Goal: Transaction & Acquisition: Purchase product/service

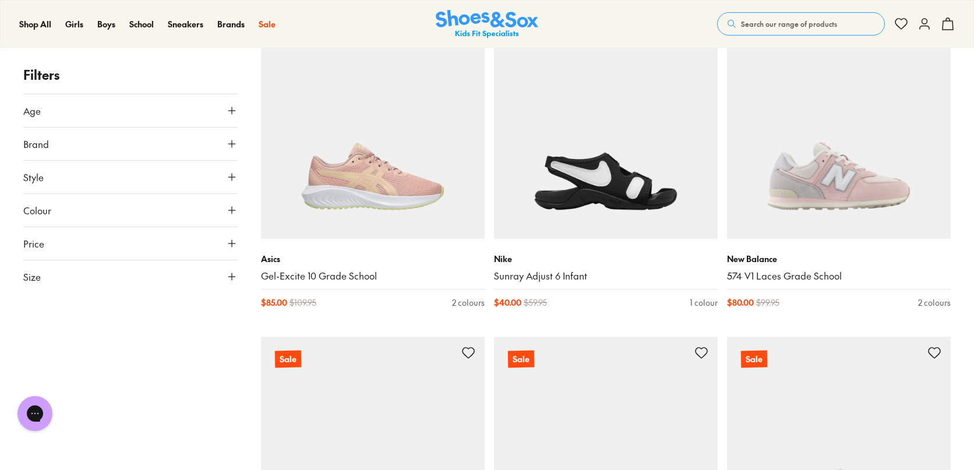
scroll to position [2157, 0]
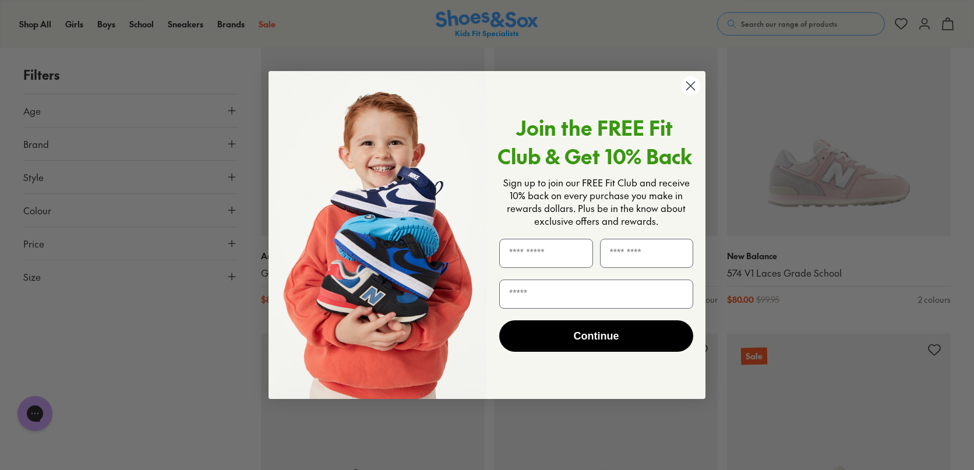
click at [691, 90] on circle "Close dialog" at bounding box center [690, 85] width 19 height 19
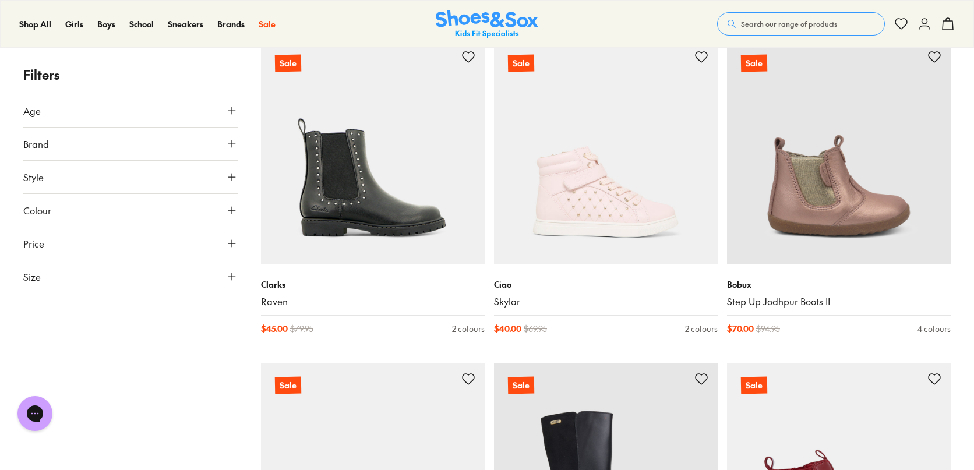
scroll to position [4707, 0]
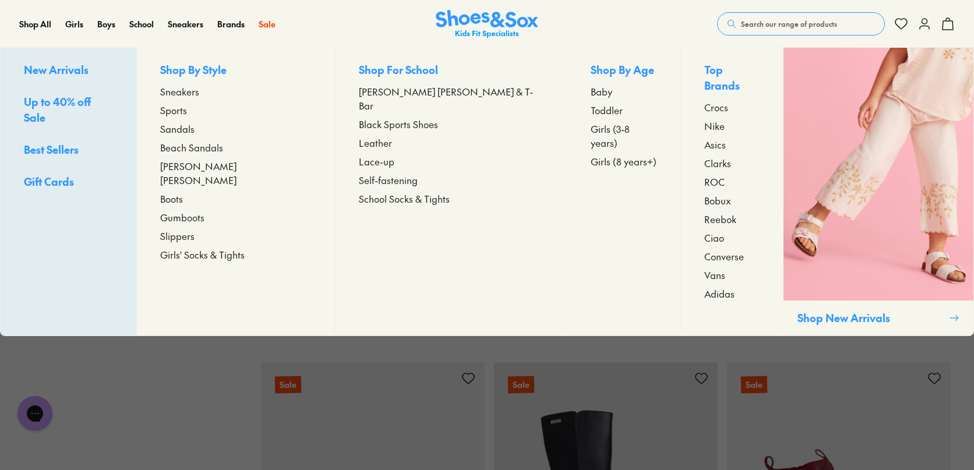
click at [195, 126] on span "Sandals" at bounding box center [177, 129] width 34 height 14
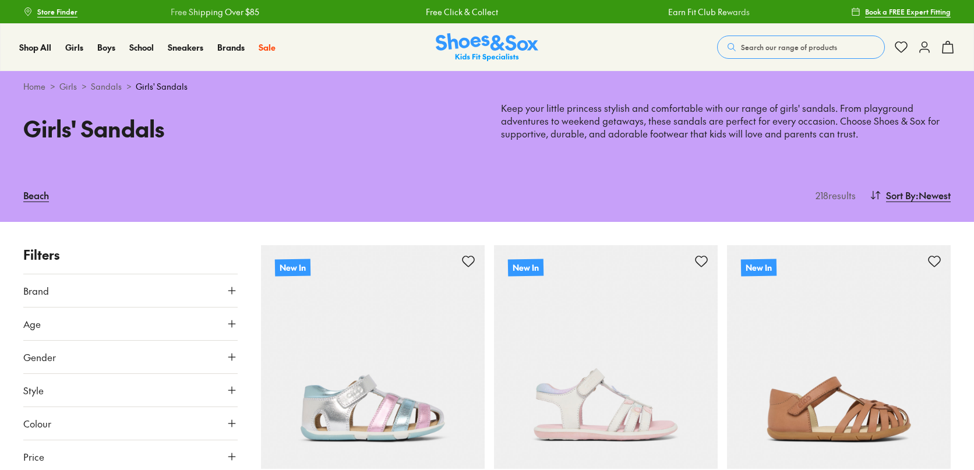
click at [237, 308] on button "Age" at bounding box center [130, 324] width 214 height 33
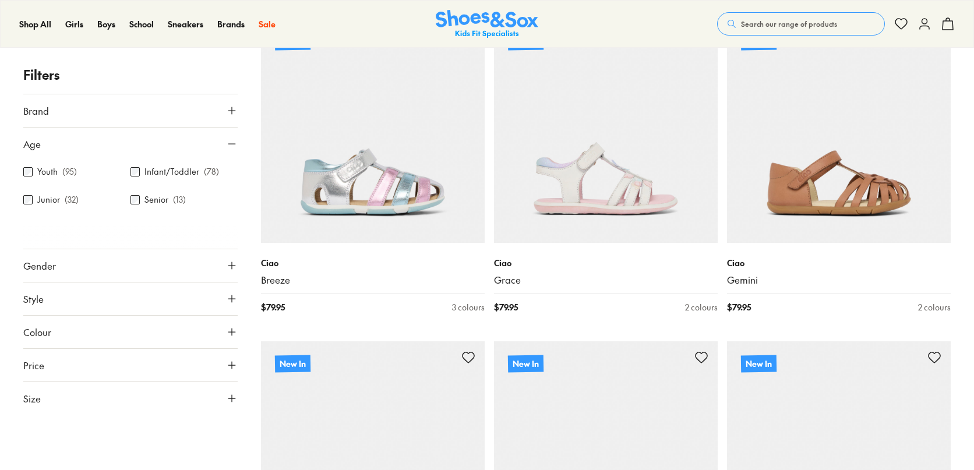
click at [188, 177] on label "Infant/Toddler" at bounding box center [172, 172] width 55 height 12
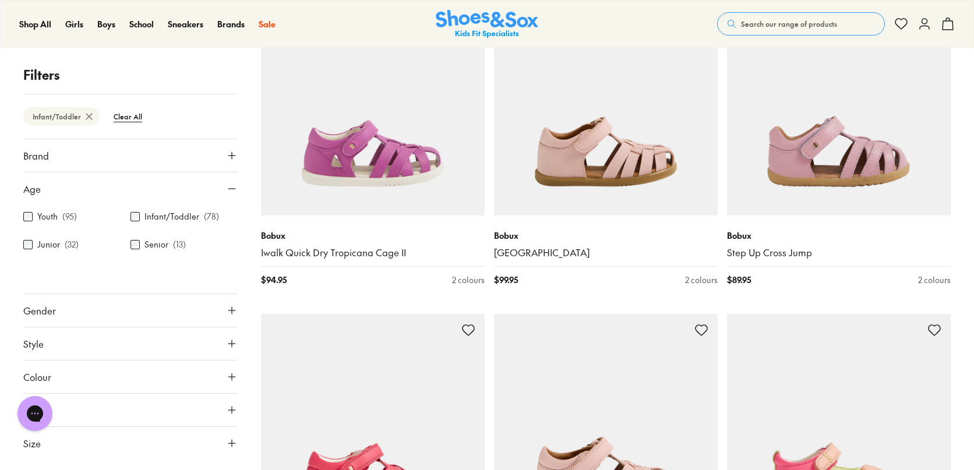
scroll to position [2187, 0]
click at [235, 446] on icon at bounding box center [232, 444] width 12 height 12
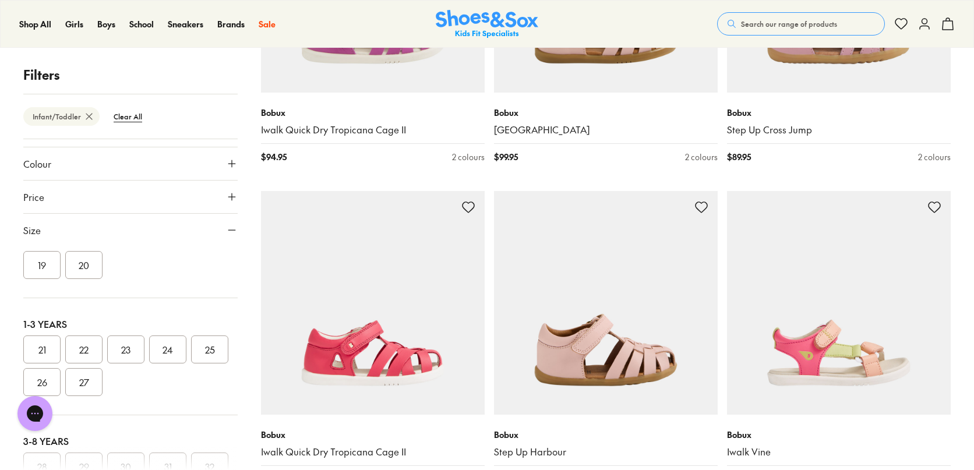
scroll to position [77, 0]
click at [61, 364] on button "26" at bounding box center [41, 369] width 37 height 28
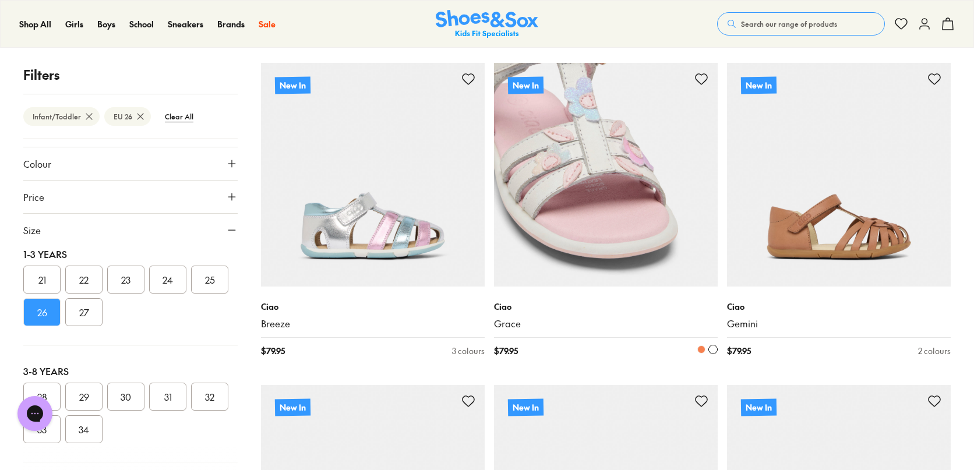
scroll to position [189, 0]
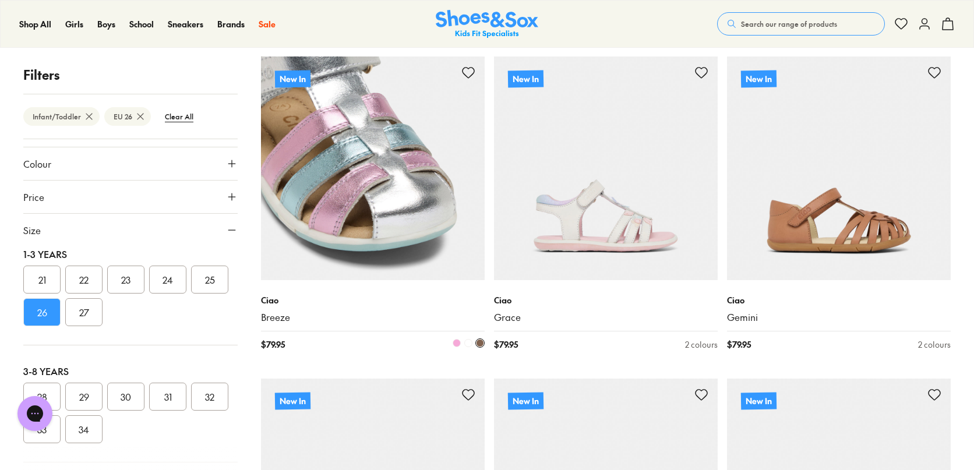
click at [368, 166] on img at bounding box center [373, 169] width 224 height 224
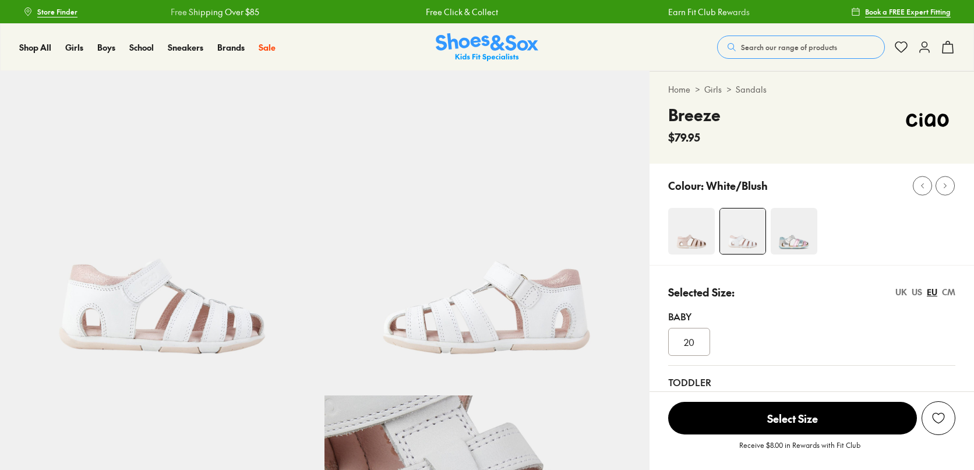
select select "*"
click at [404, 2] on x-scroller "Free Shipping Over $85 Free Click & Collect Earn Fit Club Rewards Free Shipping…" at bounding box center [464, 12] width 737 height 28
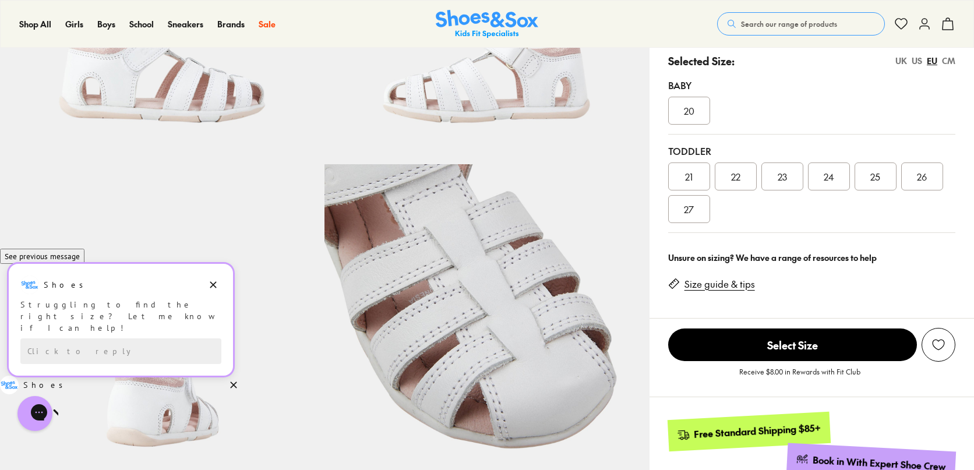
scroll to position [233, 0]
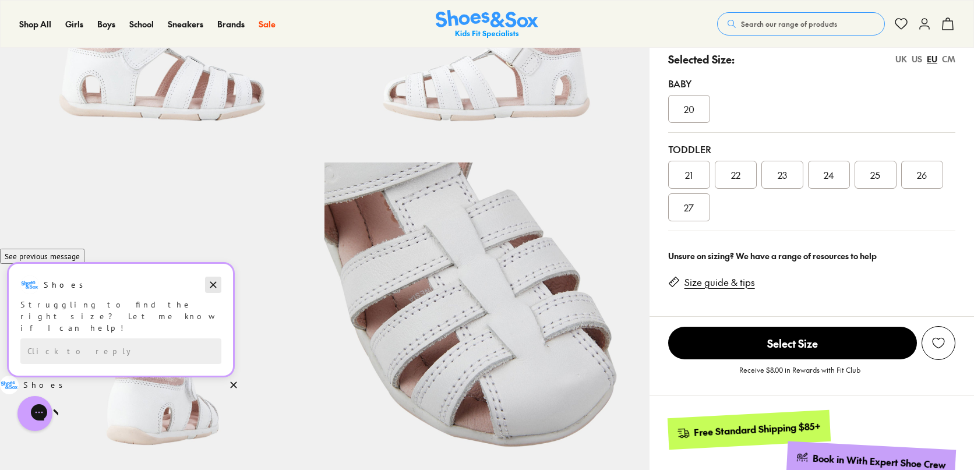
click at [217, 292] on icon "Dismiss campaign" at bounding box center [213, 285] width 12 height 14
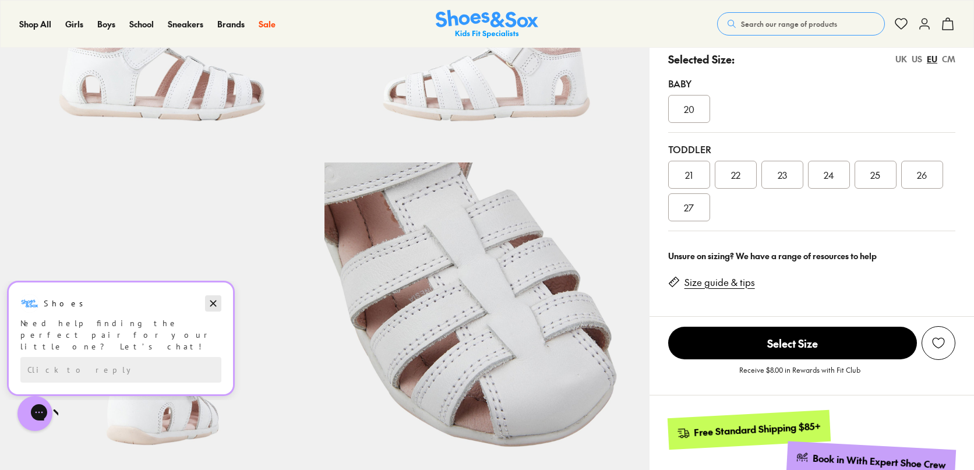
click at [217, 303] on icon "Dismiss campaign" at bounding box center [213, 304] width 12 height 14
